Goal: Information Seeking & Learning: Learn about a topic

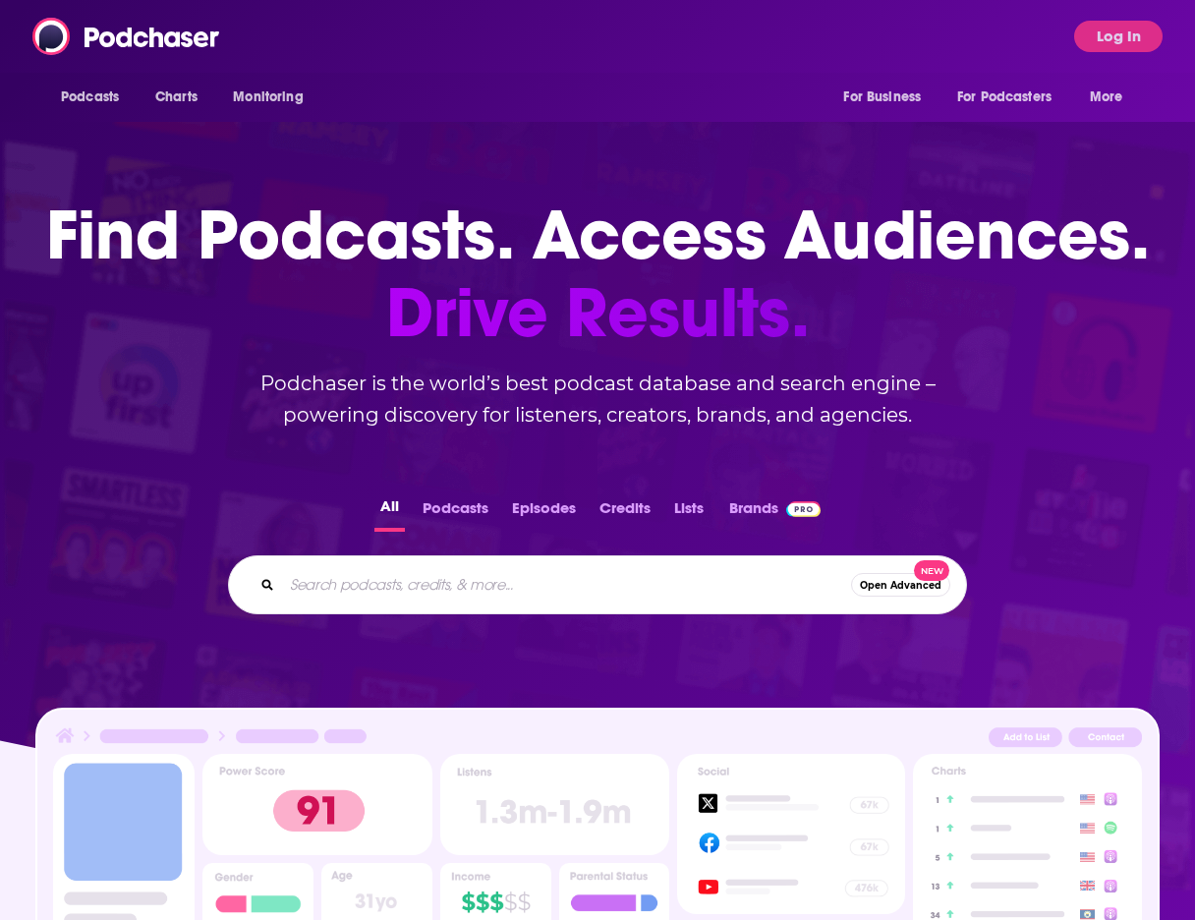
click at [450, 574] on input "Search podcasts, credits, & more..." at bounding box center [566, 584] width 569 height 31
click at [1103, 27] on button "Log In" at bounding box center [1118, 36] width 88 height 31
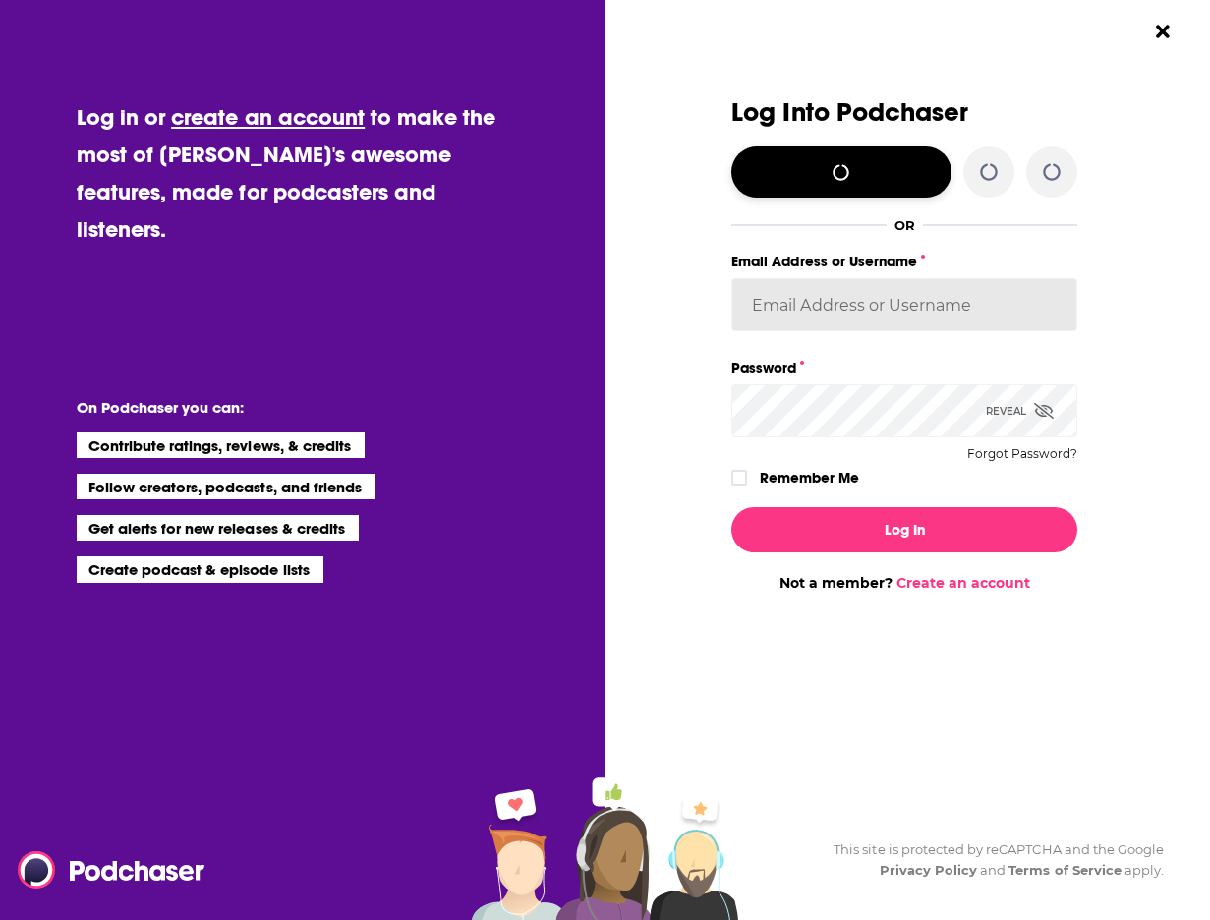
type input "[EMAIL_ADDRESS][DOMAIN_NAME]"
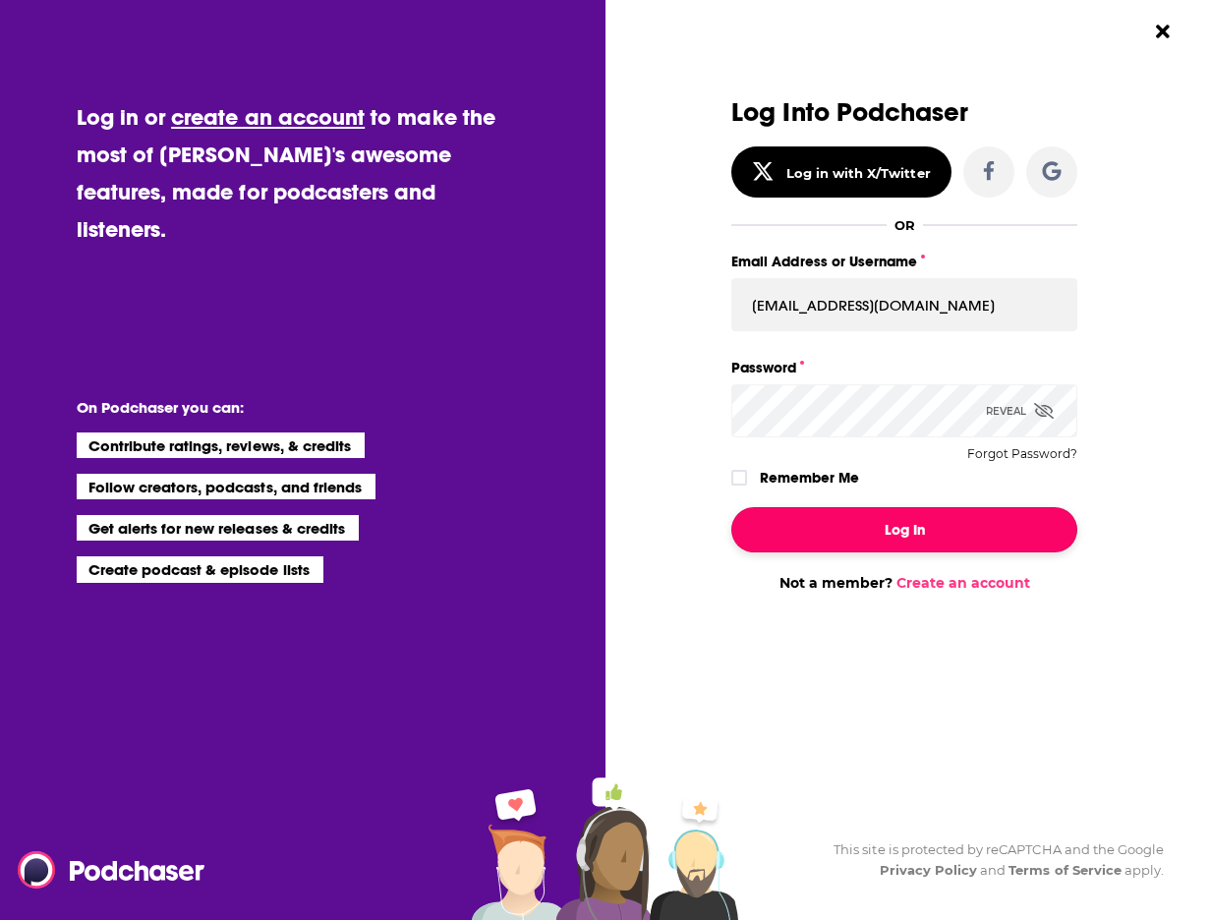
click at [895, 526] on button "Log In" at bounding box center [904, 529] width 346 height 45
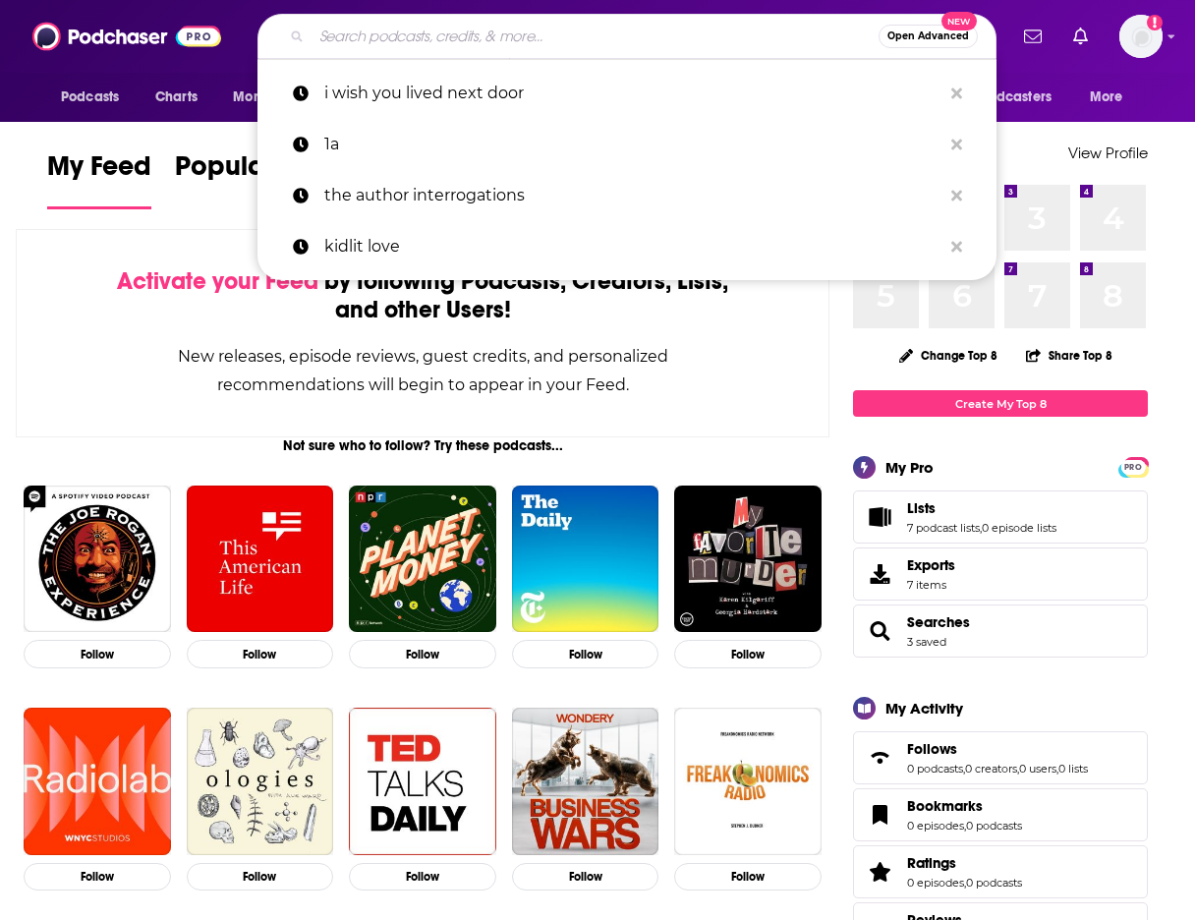
click at [536, 35] on input "Search podcasts, credits, & more..." at bounding box center [595, 36] width 567 height 31
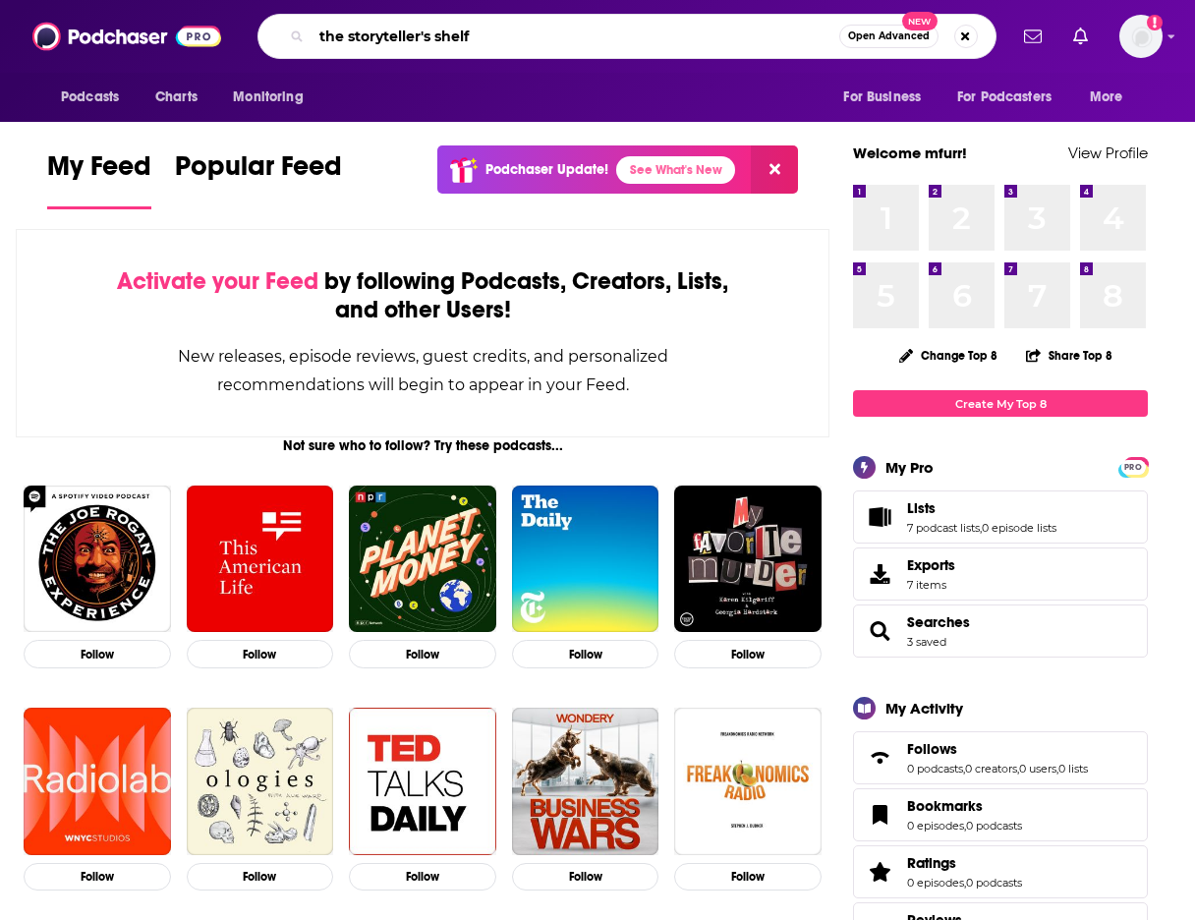
type input "the storyteller's shelf"
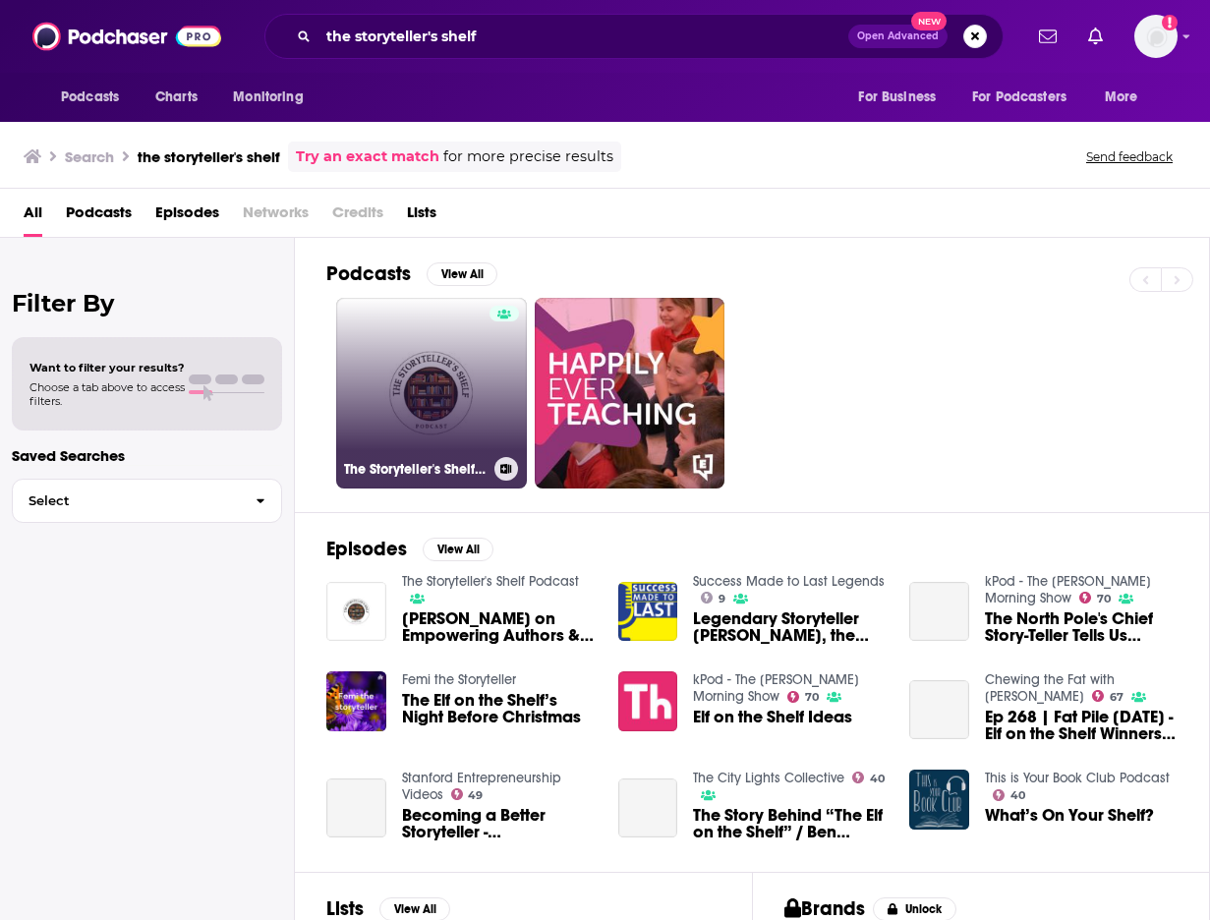
click at [445, 408] on link "The Storyteller's Shelf Podcast" at bounding box center [431, 393] width 191 height 191
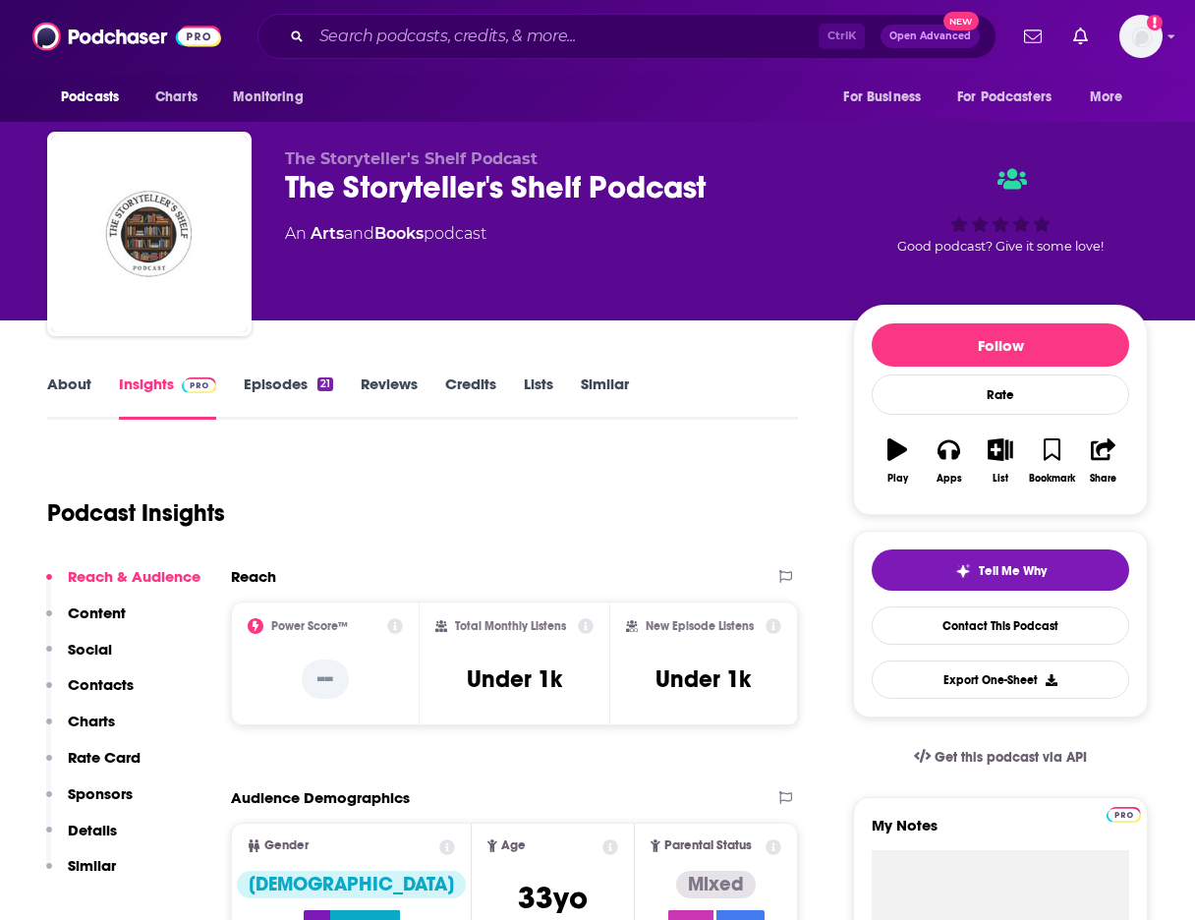
click at [272, 381] on link "Episodes 21" at bounding box center [288, 397] width 89 height 45
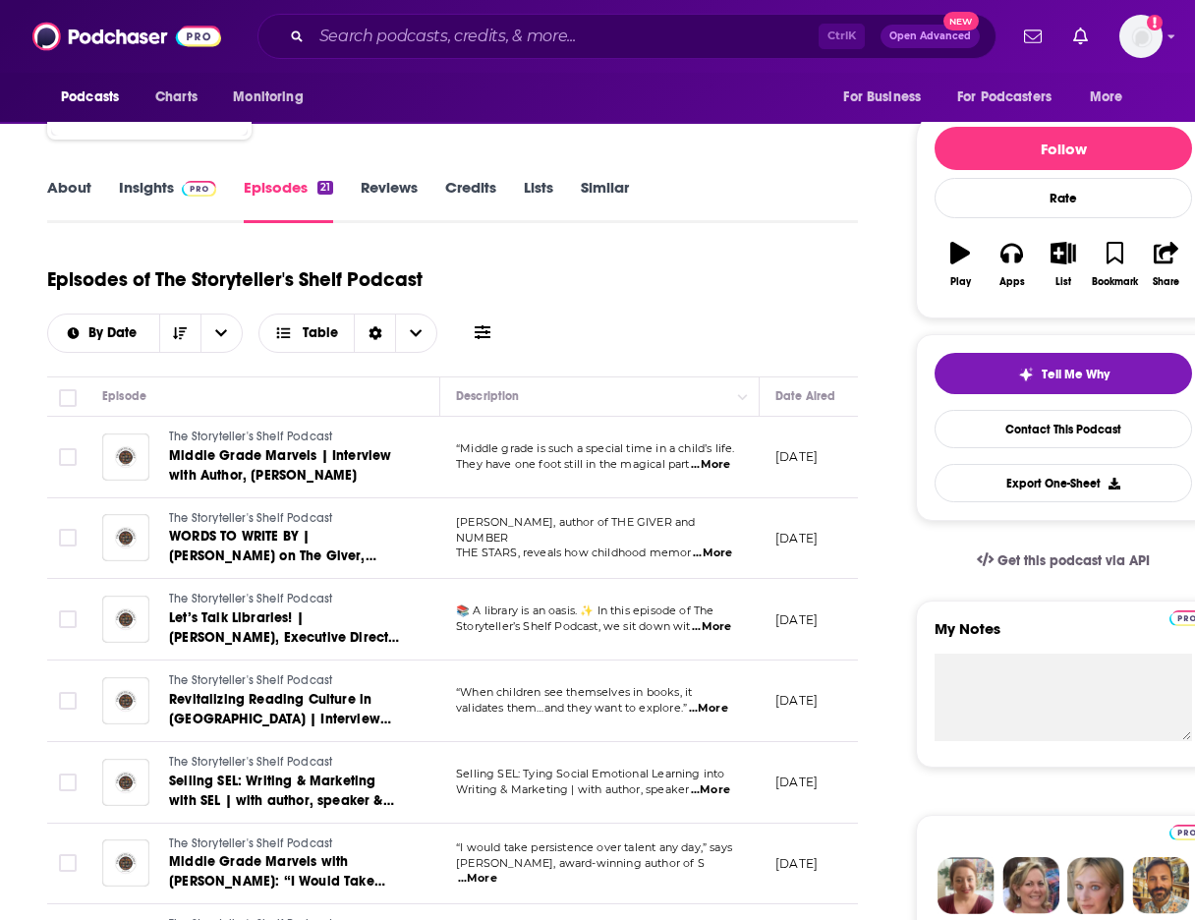
scroll to position [295, 0]
